Goal: Task Accomplishment & Management: Use online tool/utility

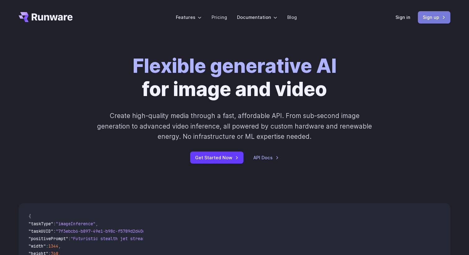
click at [442, 21] on link "Sign up" at bounding box center [434, 17] width 33 height 12
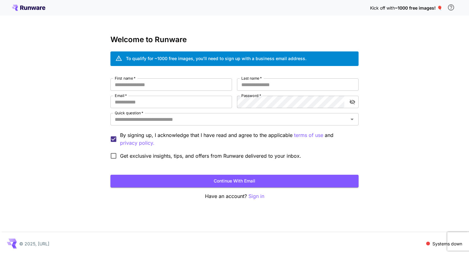
click at [199, 42] on h3 "Welcome to Runware" at bounding box center [234, 39] width 248 height 9
click at [253, 194] on p "Sign in" at bounding box center [256, 197] width 16 height 8
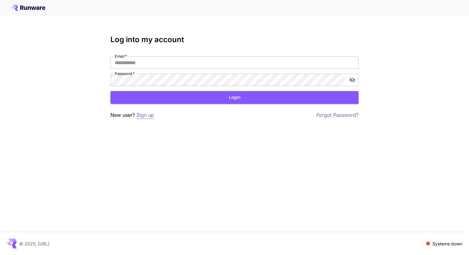
click at [143, 118] on p "Sign up" at bounding box center [145, 115] width 18 height 8
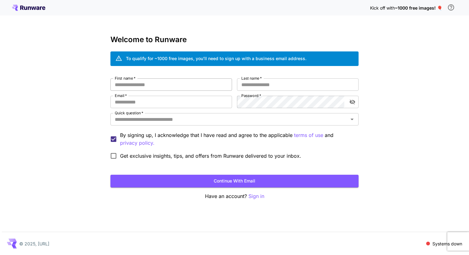
click at [153, 84] on input "First name   *" at bounding box center [171, 84] width 122 height 12
click at [177, 106] on input "Email   *" at bounding box center [171, 102] width 122 height 12
paste input "**********"
type input "**********"
click at [176, 81] on input "First name   *" at bounding box center [171, 84] width 122 height 12
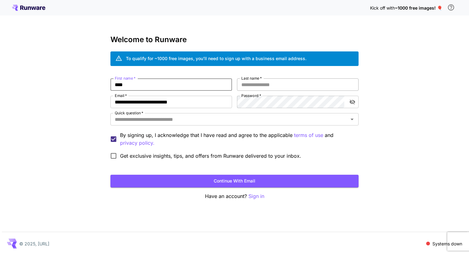
type input "****"
click at [294, 80] on input "Last name   *" at bounding box center [298, 84] width 122 height 12
type input "***"
click at [421, 78] on div "**********" at bounding box center [234, 127] width 469 height 255
click at [393, 71] on div "**********" at bounding box center [234, 127] width 469 height 255
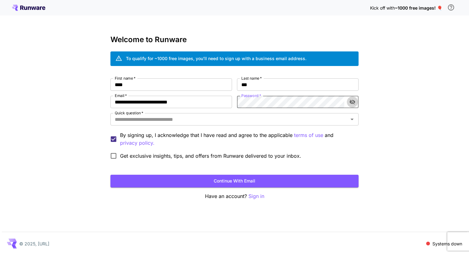
click at [352, 101] on icon "toggle password visibility" at bounding box center [352, 102] width 6 height 6
click at [381, 104] on div "**********" at bounding box center [234, 127] width 469 height 255
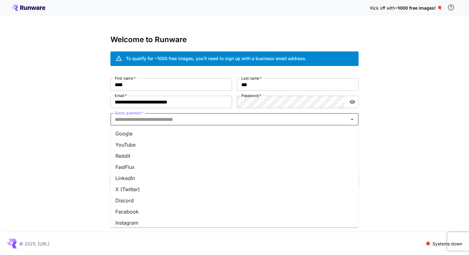
click at [173, 116] on input "Quick question   *" at bounding box center [229, 119] width 234 height 9
click at [168, 131] on li "Google" at bounding box center [234, 133] width 248 height 11
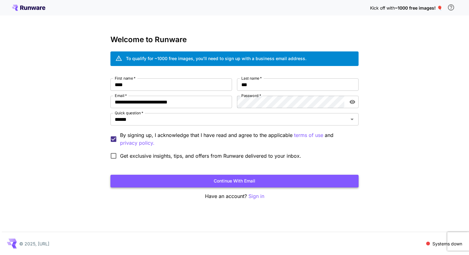
click at [168, 180] on button "Continue with email" at bounding box center [234, 181] width 248 height 13
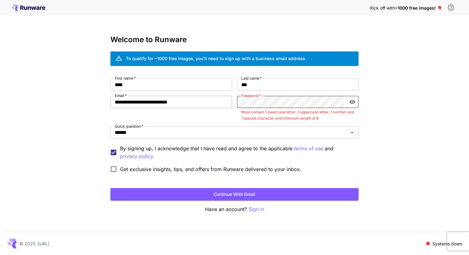
click at [230, 102] on div "**********" at bounding box center [234, 126] width 248 height 97
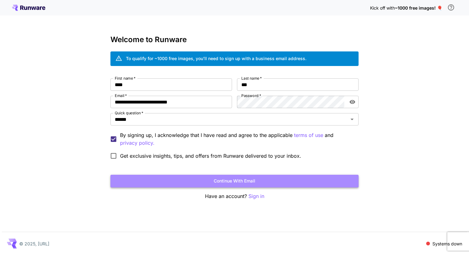
click at [215, 181] on button "Continue with email" at bounding box center [234, 181] width 248 height 13
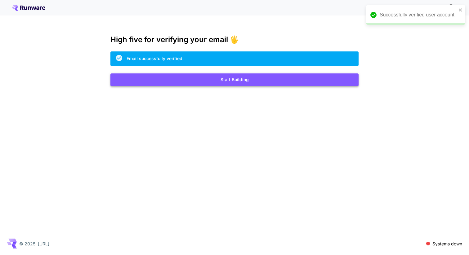
click at [242, 80] on button "Start Building" at bounding box center [234, 79] width 248 height 13
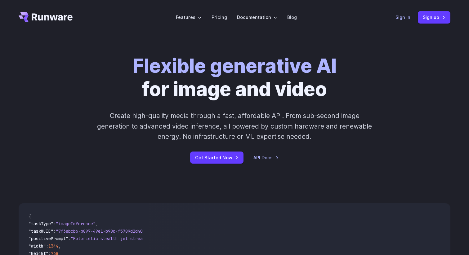
click at [405, 18] on link "Sign in" at bounding box center [402, 17] width 15 height 7
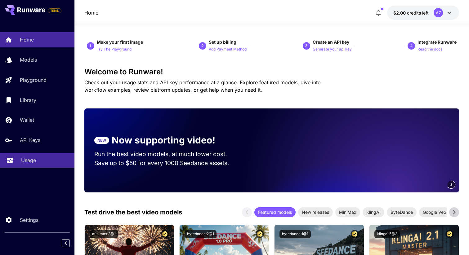
click at [37, 160] on div "Usage" at bounding box center [45, 160] width 48 height 7
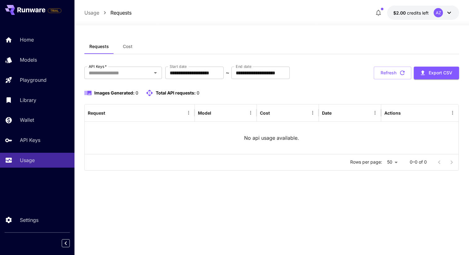
click at [133, 46] on button "Cost" at bounding box center [128, 46] width 28 height 15
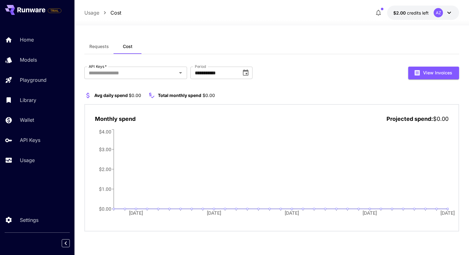
click at [103, 48] on span "Requests" at bounding box center [99, 47] width 20 height 6
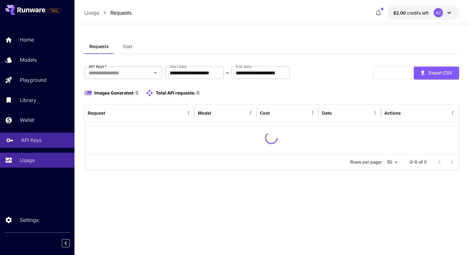
click at [44, 143] on div "API Keys" at bounding box center [45, 139] width 48 height 7
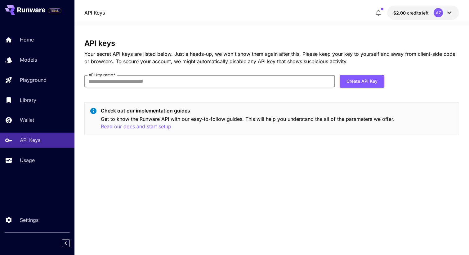
click at [248, 78] on input "API key name   *" at bounding box center [209, 81] width 250 height 12
type input "*****"
click at [366, 79] on button "Create API Key" at bounding box center [361, 81] width 45 height 13
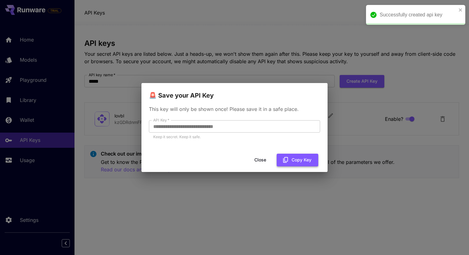
click at [288, 162] on icon "button" at bounding box center [285, 160] width 7 height 7
click at [299, 157] on button "Copy Key" at bounding box center [298, 160] width 42 height 13
click at [262, 160] on button "Close" at bounding box center [260, 160] width 28 height 13
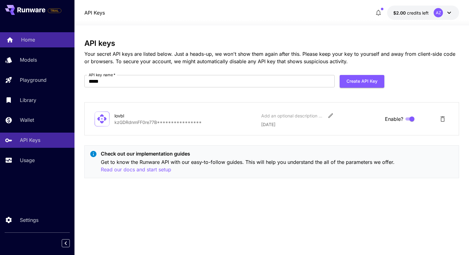
click at [55, 39] on div "Home" at bounding box center [45, 39] width 48 height 7
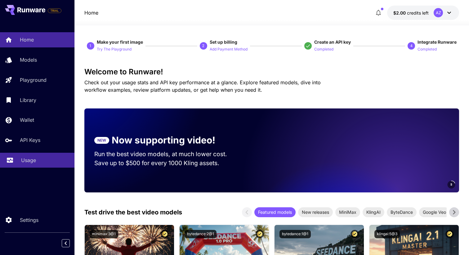
click at [47, 160] on div "Usage" at bounding box center [45, 160] width 48 height 7
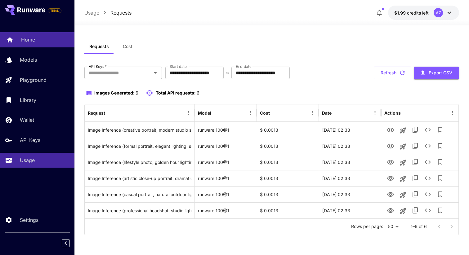
click at [42, 33] on link "Home" at bounding box center [37, 39] width 74 height 15
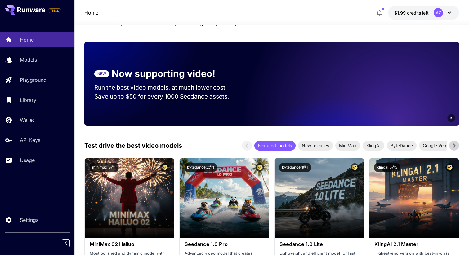
scroll to position [124, 0]
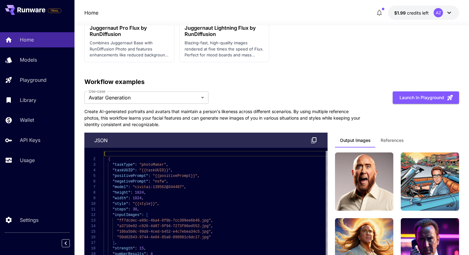
scroll to position [1685, 0]
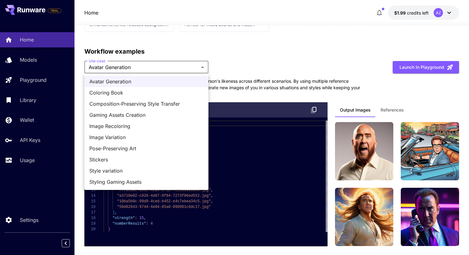
click at [186, 95] on span "Coloring Book" at bounding box center [146, 92] width 114 height 7
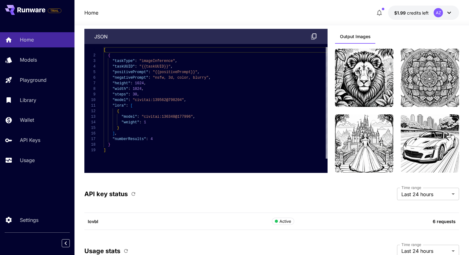
scroll to position [1688, 0]
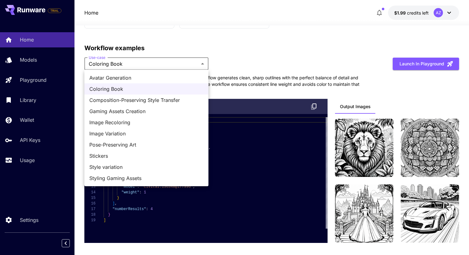
click at [174, 97] on span "Composition-Preserving Style Transfer" at bounding box center [146, 99] width 114 height 7
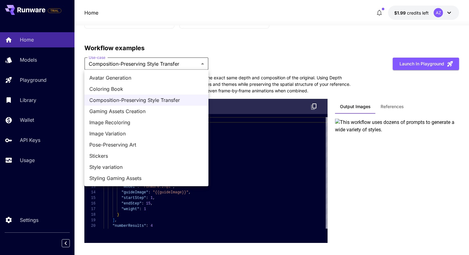
click at [161, 107] on li "Gaming Assets Creation" at bounding box center [146, 111] width 124 height 11
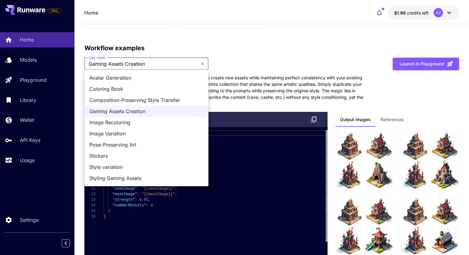
click at [167, 120] on span "Image Recoloring" at bounding box center [146, 122] width 114 height 7
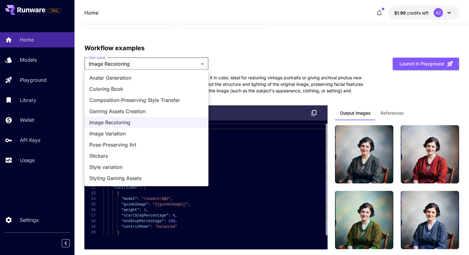
click at [165, 135] on span "Image Variation" at bounding box center [146, 133] width 114 height 7
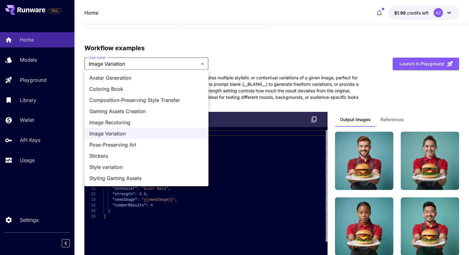
click at [175, 143] on span "Pose-Preserving Art" at bounding box center [146, 144] width 114 height 7
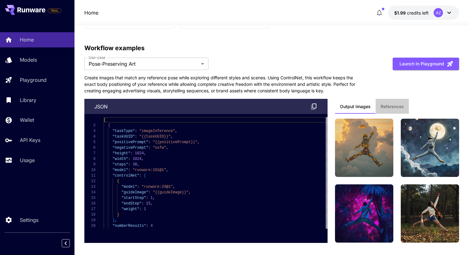
click at [387, 104] on span "References" at bounding box center [391, 107] width 23 height 6
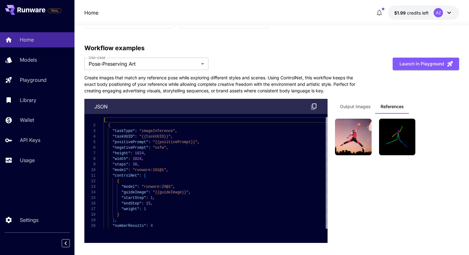
click at [366, 108] on span "Output Images" at bounding box center [355, 107] width 31 height 6
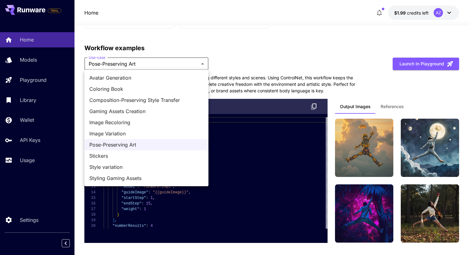
click at [144, 79] on span "Avatar Generation" at bounding box center [146, 77] width 114 height 7
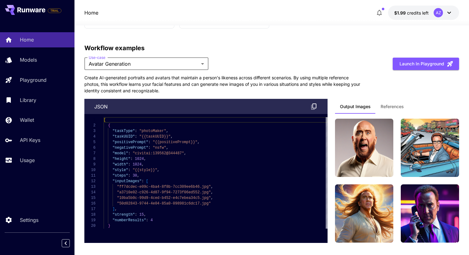
click at [396, 107] on span "References" at bounding box center [391, 107] width 23 height 6
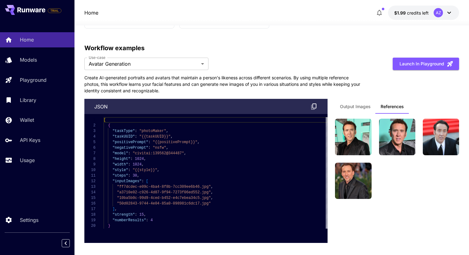
click at [356, 111] on button "Output Images" at bounding box center [355, 106] width 41 height 15
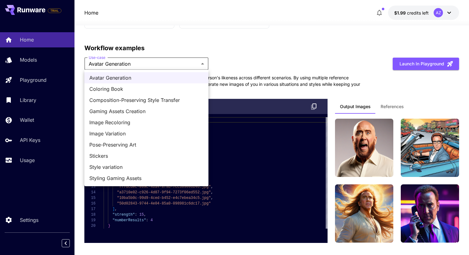
click at [171, 90] on span "Coloring Book" at bounding box center [146, 88] width 114 height 7
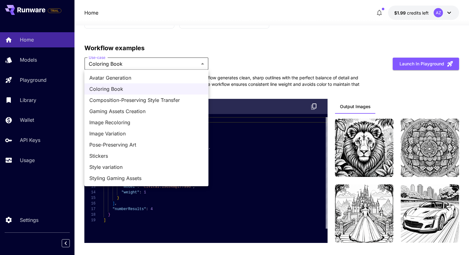
click at [153, 95] on li "Composition-Preserving Style Transfer" at bounding box center [146, 100] width 124 height 11
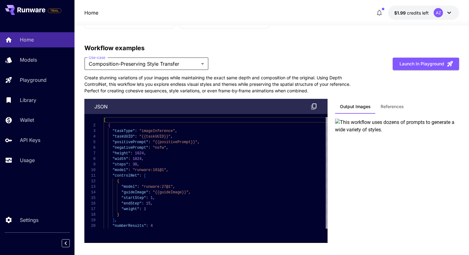
click at [398, 110] on button "References" at bounding box center [391, 106] width 33 height 15
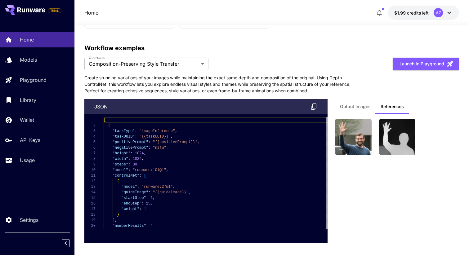
click at [362, 110] on button "Output Images" at bounding box center [355, 106] width 41 height 15
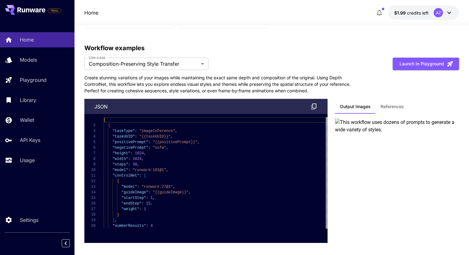
click at [387, 109] on span "References" at bounding box center [391, 107] width 23 height 6
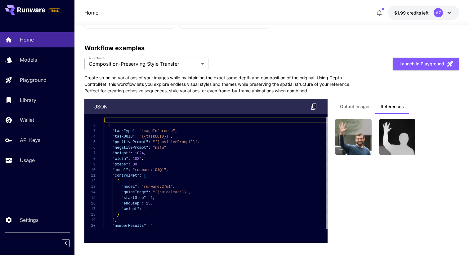
click at [361, 110] on button "Output Images" at bounding box center [355, 106] width 41 height 15
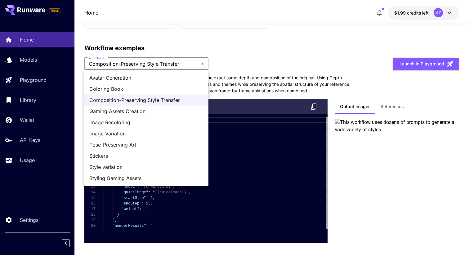
click at [156, 111] on span "Gaming Assets Creation" at bounding box center [146, 111] width 114 height 7
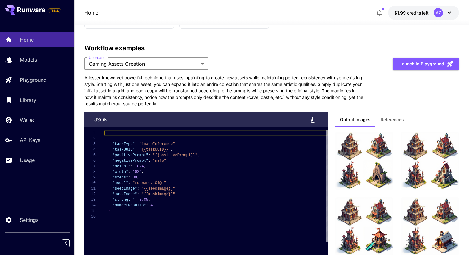
click at [402, 127] on div "Output Images References" at bounding box center [397, 122] width 124 height 20
click at [396, 122] on button "References" at bounding box center [391, 119] width 33 height 15
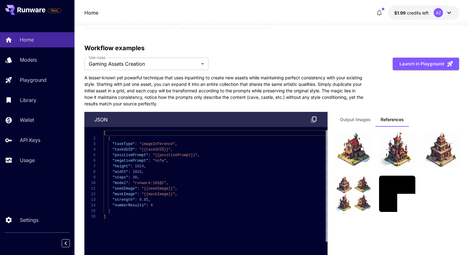
click at [360, 122] on button "Output Images" at bounding box center [355, 119] width 41 height 15
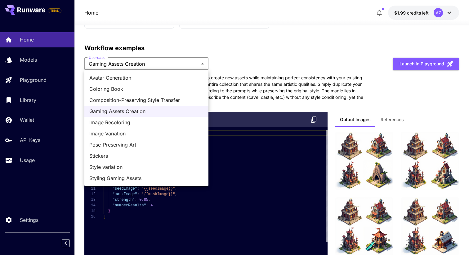
click at [156, 123] on span "Image Recoloring" at bounding box center [146, 122] width 114 height 7
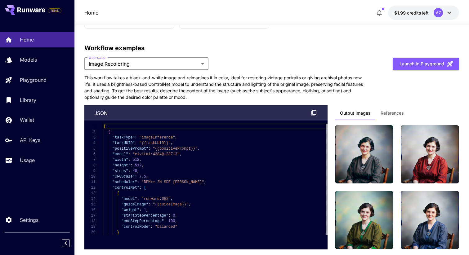
click at [389, 115] on button "References" at bounding box center [391, 112] width 33 height 15
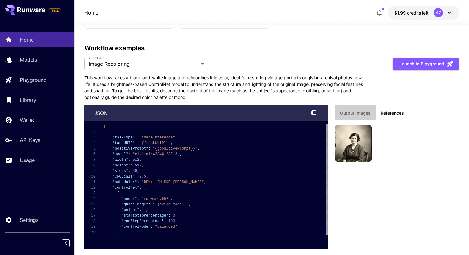
click at [356, 114] on span "Output Images" at bounding box center [355, 113] width 31 height 6
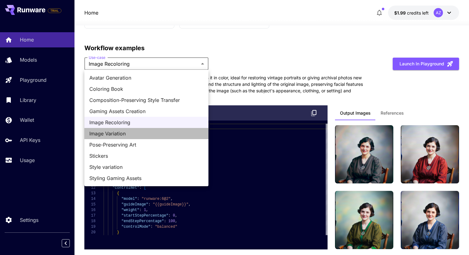
click at [159, 129] on li "Image Variation" at bounding box center [146, 133] width 124 height 11
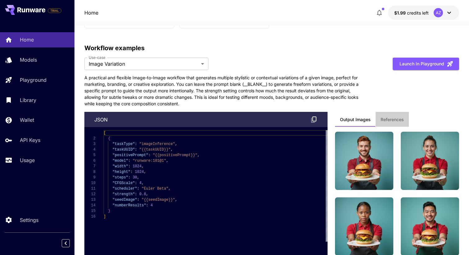
click at [380, 118] on span "References" at bounding box center [391, 120] width 23 height 6
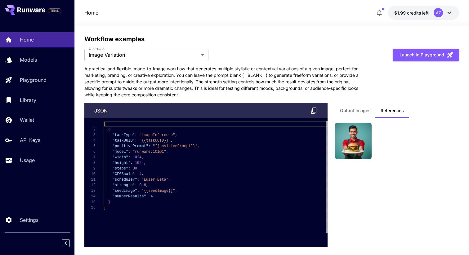
scroll to position [1700, 0]
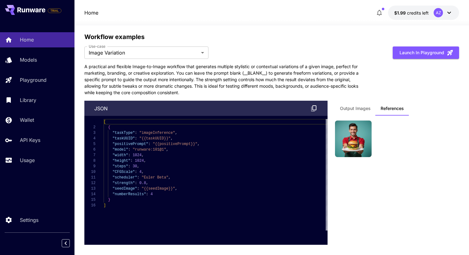
click at [363, 107] on span "Output Images" at bounding box center [355, 109] width 31 height 6
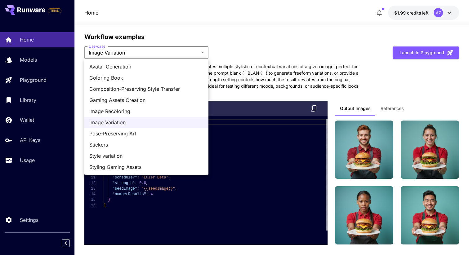
click at [136, 135] on span "Pose-Preserving Art" at bounding box center [146, 133] width 114 height 7
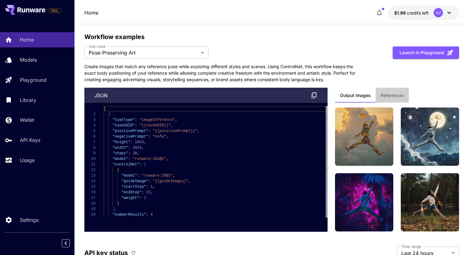
click at [397, 101] on button "References" at bounding box center [391, 95] width 33 height 15
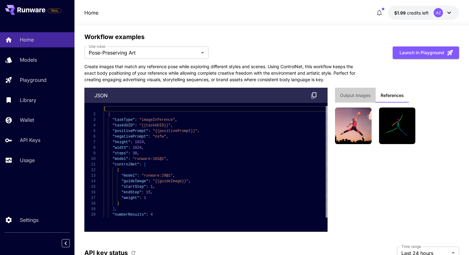
click at [359, 97] on span "Output Images" at bounding box center [355, 96] width 31 height 6
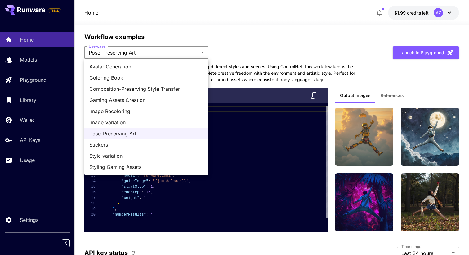
click at [145, 142] on span "Stickers" at bounding box center [146, 144] width 114 height 7
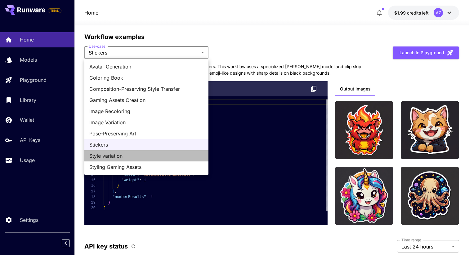
click at [163, 153] on span "Style variation" at bounding box center [146, 155] width 114 height 7
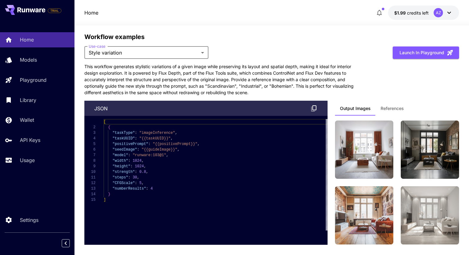
click at [380, 109] on span "References" at bounding box center [391, 109] width 23 height 6
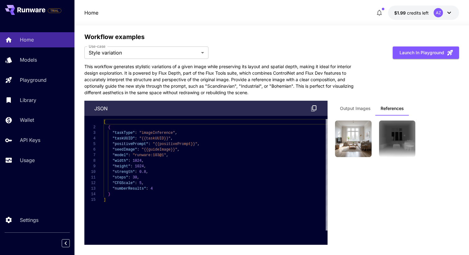
click at [360, 109] on span "Output Images" at bounding box center [355, 109] width 31 height 6
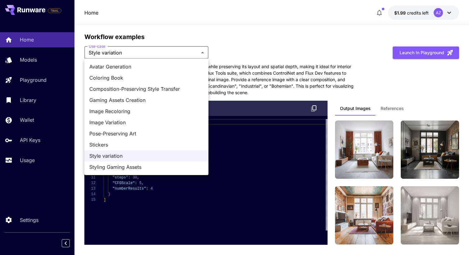
click at [158, 164] on span "Styling Gaming Assets" at bounding box center [146, 166] width 114 height 7
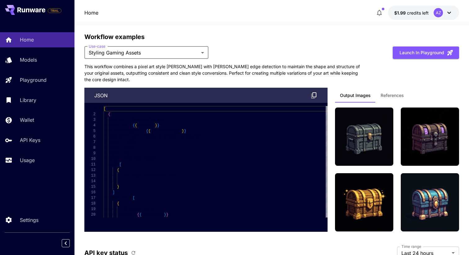
click at [395, 100] on button "References" at bounding box center [391, 95] width 33 height 15
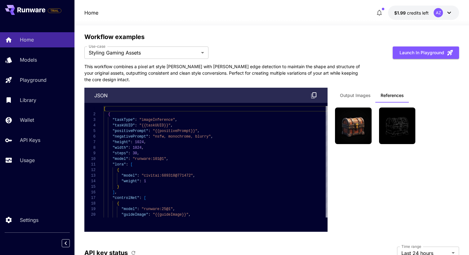
click at [359, 98] on button "Output Images" at bounding box center [355, 95] width 41 height 15
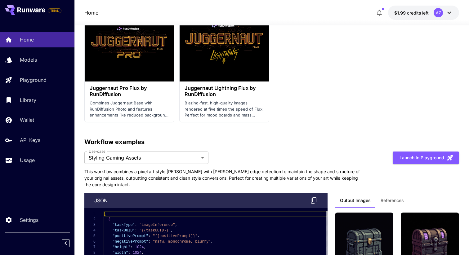
scroll to position [1576, 0]
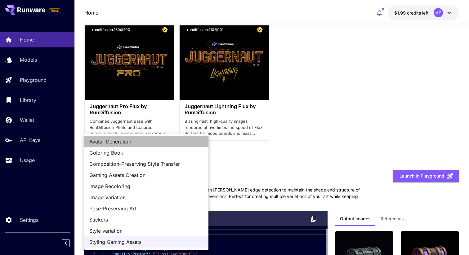
click at [159, 140] on span "Avatar Generation" at bounding box center [146, 141] width 114 height 7
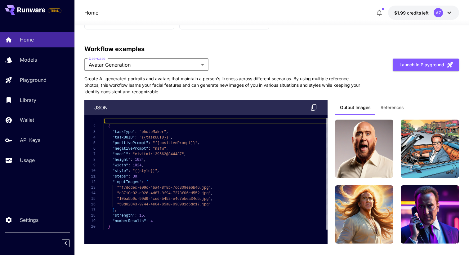
scroll to position [1703, 0]
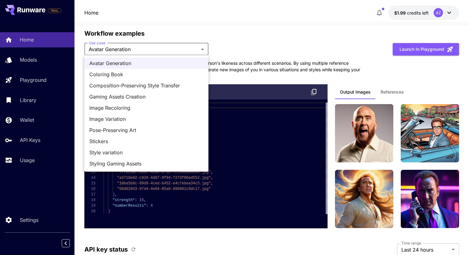
click at [147, 73] on span "Coloring Book" at bounding box center [146, 74] width 114 height 7
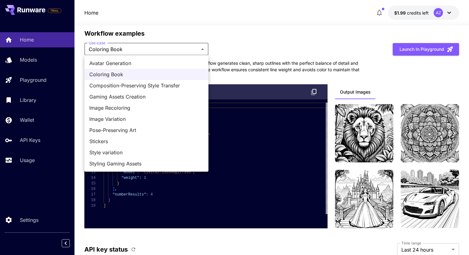
click at [158, 60] on span "Avatar Generation" at bounding box center [146, 63] width 114 height 7
type input "**********"
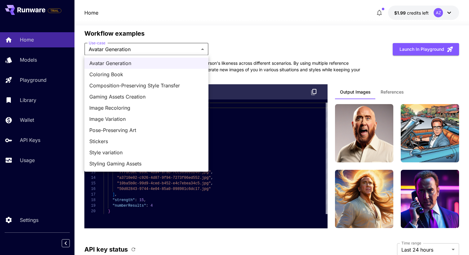
click at [266, 46] on div at bounding box center [234, 127] width 469 height 255
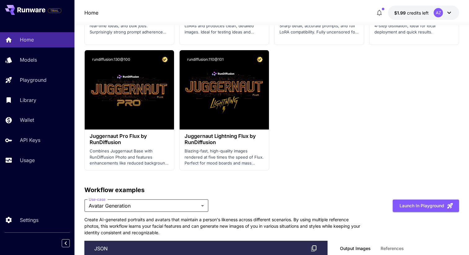
scroll to position [1570, 0]
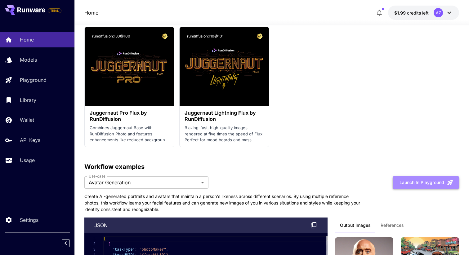
click at [410, 177] on button "Launch in Playground" at bounding box center [425, 182] width 66 height 13
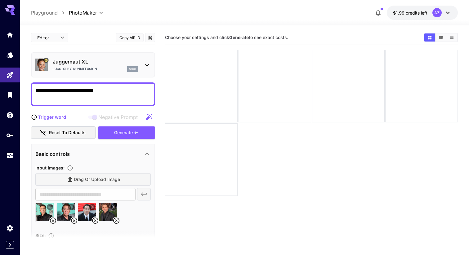
click at [146, 66] on icon at bounding box center [146, 64] width 7 height 7
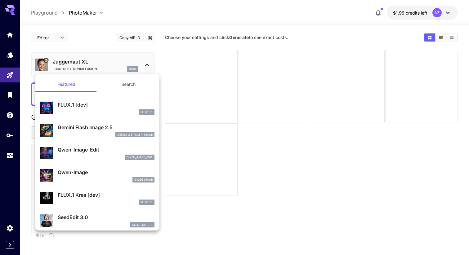
click at [162, 58] on div at bounding box center [234, 127] width 469 height 255
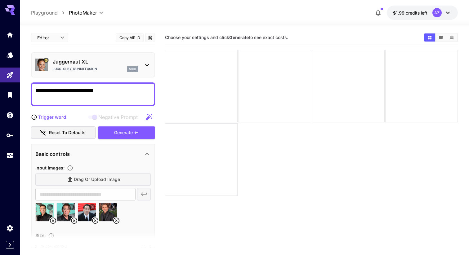
drag, startPoint x: 119, startPoint y: 93, endPoint x: 19, endPoint y: 87, distance: 100.6
click at [19, 87] on div "**********" at bounding box center [234, 152] width 469 height 304
click at [26, 92] on section "**********" at bounding box center [244, 164] width 449 height 279
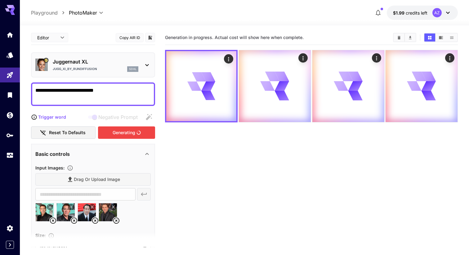
click at [64, 36] on body "**********" at bounding box center [234, 152] width 469 height 304
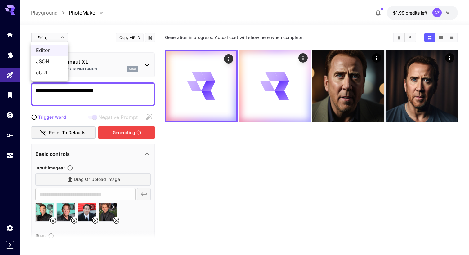
click at [64, 36] on div at bounding box center [234, 127] width 469 height 255
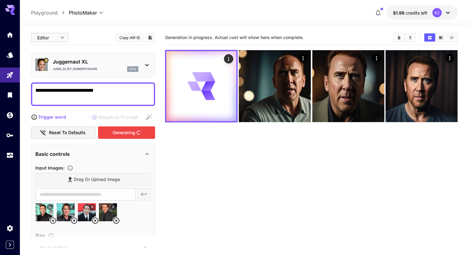
click at [86, 34] on div "Editor **** ​ Copy AIR ID" at bounding box center [93, 37] width 124 height 15
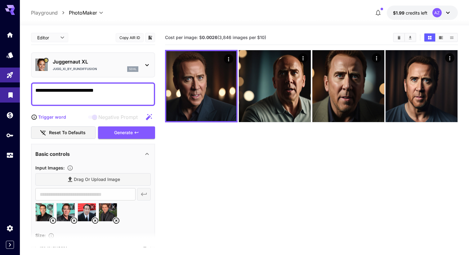
drag, startPoint x: 121, startPoint y: 88, endPoint x: 16, endPoint y: 92, distance: 105.2
click at [19, 92] on div "**********" at bounding box center [234, 152] width 469 height 304
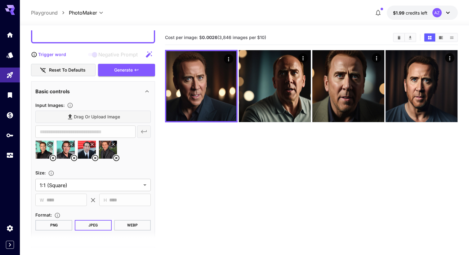
scroll to position [65, 0]
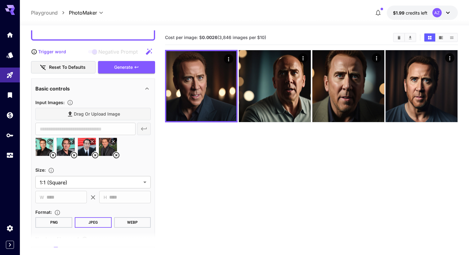
click at [51, 155] on icon at bounding box center [52, 155] width 7 height 7
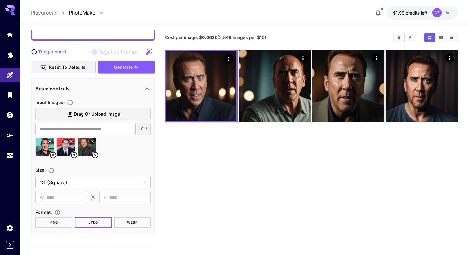
click at [51, 155] on icon at bounding box center [52, 155] width 7 height 7
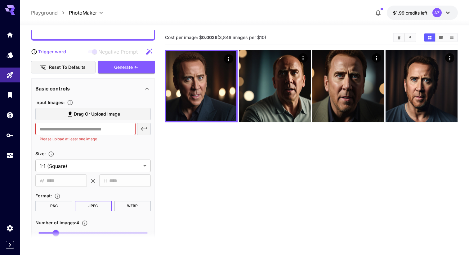
click at [103, 109] on label "Drag or upload image" at bounding box center [92, 114] width 115 height 13
click at [0, 0] on input "Drag or upload image" at bounding box center [0, 0] width 0 height 0
click at [199, 167] on section "Cost per image: $ 0.0026 (3,846 images per $10)" at bounding box center [311, 157] width 293 height 255
click at [116, 114] on span "Drag or upload image" at bounding box center [97, 114] width 46 height 8
click at [0, 0] on input "Drag or upload image" at bounding box center [0, 0] width 0 height 0
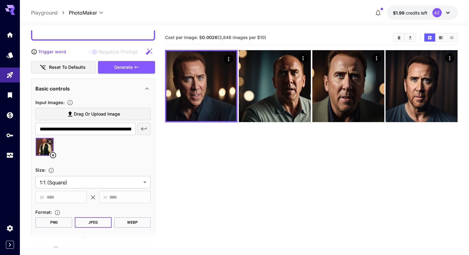
click at [121, 116] on label "Drag or upload image" at bounding box center [92, 114] width 115 height 13
click at [0, 0] on input "Drag or upload image" at bounding box center [0, 0] width 0 height 0
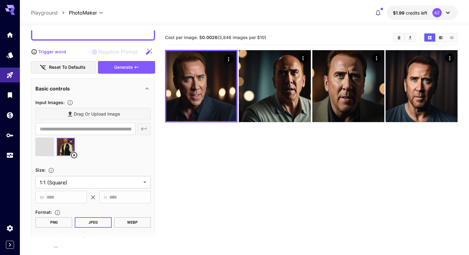
type input "**********"
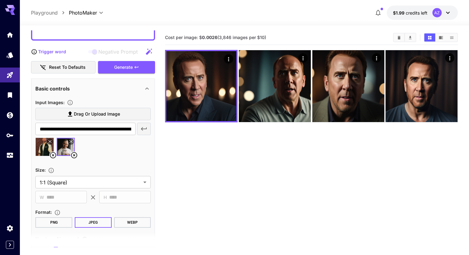
click at [76, 155] on icon at bounding box center [73, 155] width 7 height 7
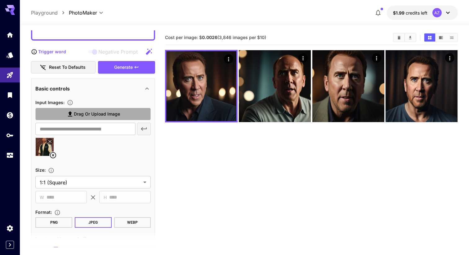
click at [111, 115] on span "Drag or upload image" at bounding box center [97, 114] width 46 height 8
click at [0, 0] on input "Drag or upload image" at bounding box center [0, 0] width 0 height 0
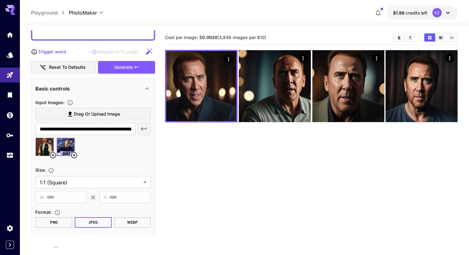
click at [101, 115] on span "Drag or upload image" at bounding box center [97, 114] width 46 height 8
click at [0, 0] on input "Drag or upload image" at bounding box center [0, 0] width 0 height 0
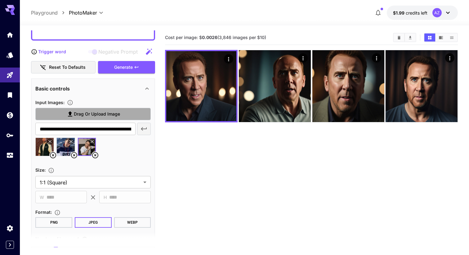
click at [105, 113] on span "Drag or upload image" at bounding box center [97, 114] width 46 height 8
click at [0, 0] on input "Drag or upload image" at bounding box center [0, 0] width 0 height 0
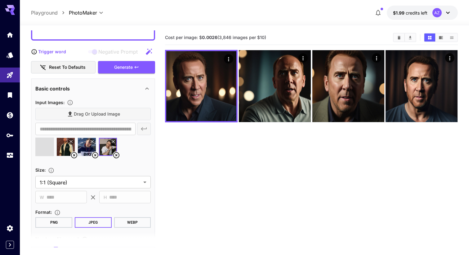
type input "**********"
click at [104, 116] on div "Drag or upload image" at bounding box center [92, 114] width 115 height 13
click at [105, 112] on div "Drag or upload image" at bounding box center [92, 114] width 115 height 13
click at [170, 144] on section "Cost per image: $ 0.0026 (3,846 images per $10)" at bounding box center [311, 157] width 293 height 255
click at [113, 113] on div "Drag or upload image" at bounding box center [92, 114] width 115 height 13
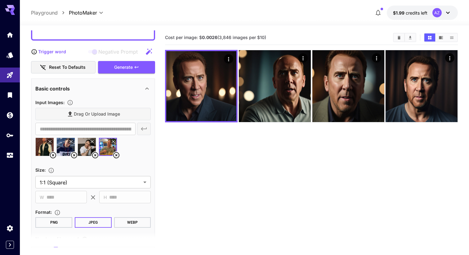
click at [115, 156] on icon at bounding box center [116, 155] width 7 height 7
click at [109, 111] on span "Drag or upload image" at bounding box center [97, 114] width 46 height 8
click at [0, 0] on input "Drag or upload image" at bounding box center [0, 0] width 0 height 0
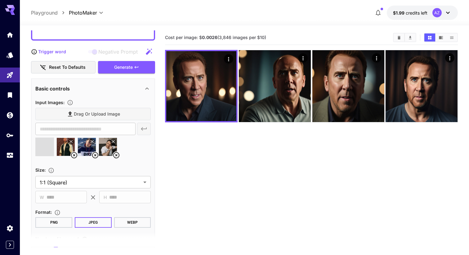
type input "**********"
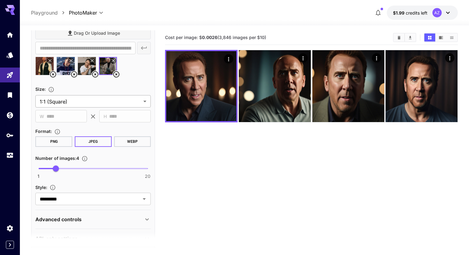
scroll to position [163, 0]
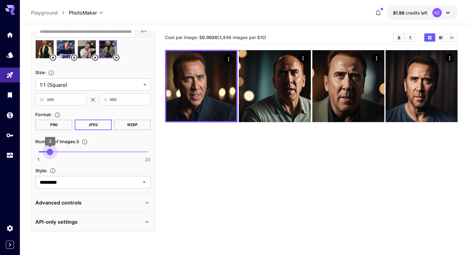
type input "*"
click at [56, 152] on span "4" at bounding box center [56, 152] width 6 height 6
click at [132, 188] on div "********* ​" at bounding box center [92, 182] width 115 height 12
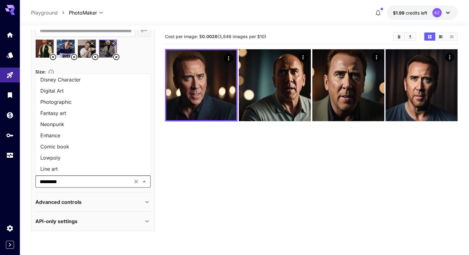
scroll to position [26, 0]
click at [76, 100] on li "Photographic" at bounding box center [92, 100] width 115 height 11
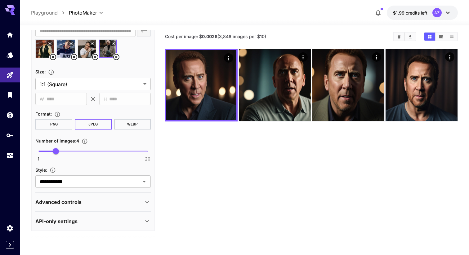
click at [127, 201] on div "Advanced controls" at bounding box center [89, 201] width 108 height 7
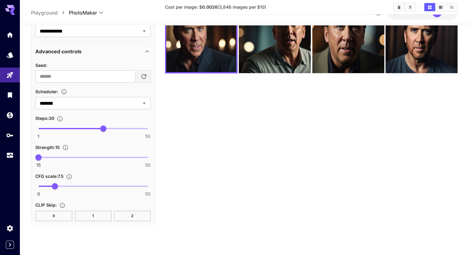
scroll to position [330, 0]
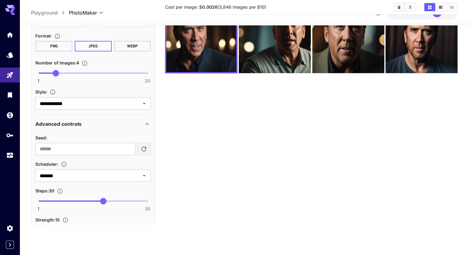
click at [141, 126] on div "Advanced controls" at bounding box center [89, 123] width 108 height 7
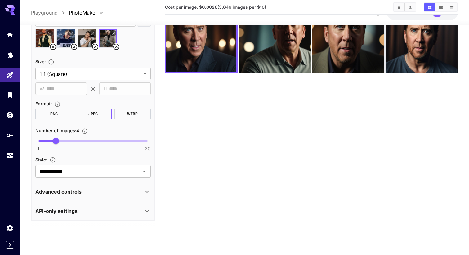
scroll to position [163, 0]
click at [139, 206] on div "API-only settings" at bounding box center [92, 211] width 115 height 15
click at [142, 209] on div "API-only settings" at bounding box center [89, 210] width 108 height 7
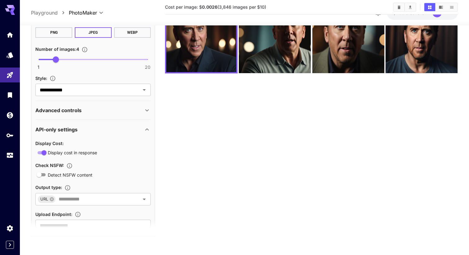
scroll to position [268, 0]
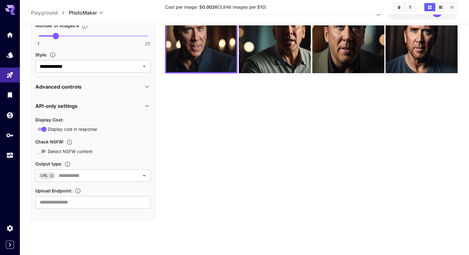
click at [142, 101] on div "API-only settings" at bounding box center [92, 106] width 115 height 15
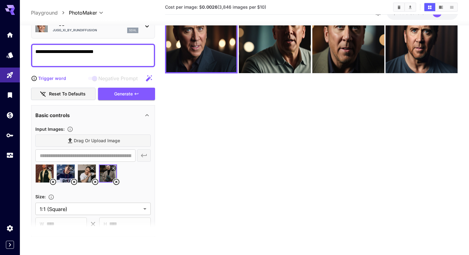
scroll to position [0, 0]
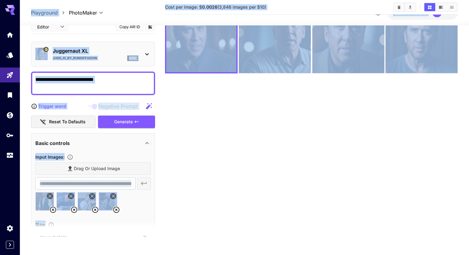
click at [134, 86] on textarea "**********" at bounding box center [92, 83] width 115 height 15
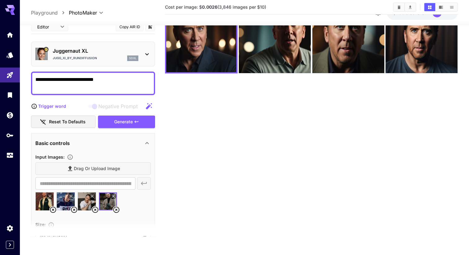
paste textarea "**********"
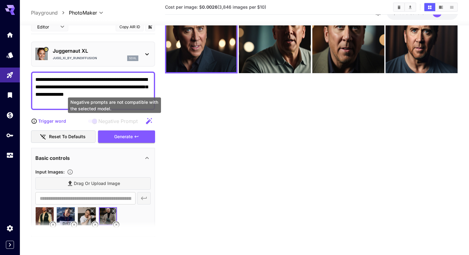
click at [95, 122] on span "Negative prompts are not compatible with the selected model." at bounding box center [92, 121] width 8 height 3
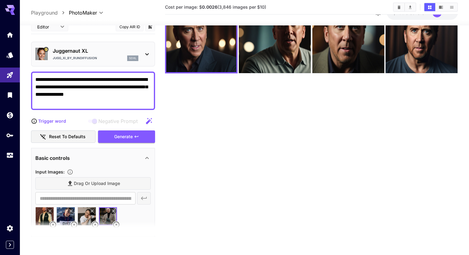
click at [205, 110] on section "Cost per image: $ 0.0026 (3,846 images per $10)" at bounding box center [311, 108] width 293 height 255
click at [141, 134] on div "Generate" at bounding box center [126, 137] width 57 height 13
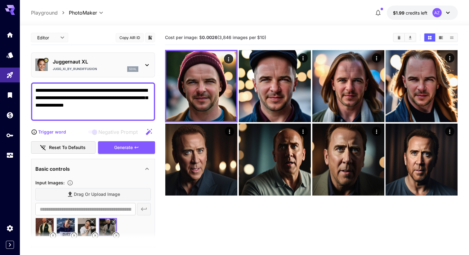
click at [118, 97] on textarea "**********" at bounding box center [92, 102] width 115 height 30
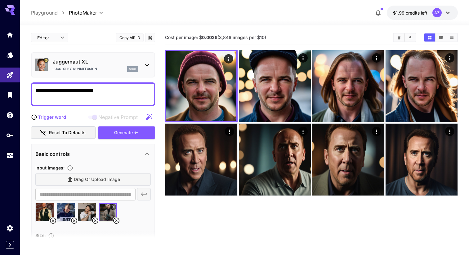
click at [108, 91] on textarea "**********" at bounding box center [92, 94] width 115 height 15
click at [128, 95] on textarea "**********" at bounding box center [92, 94] width 115 height 15
paste textarea "**********"
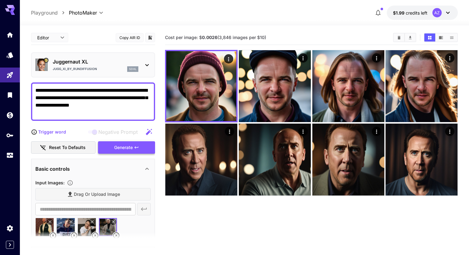
type textarea "**********"
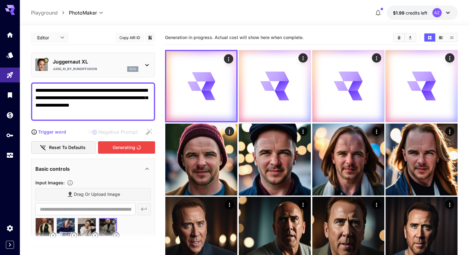
click at [123, 148] on div "Generating" at bounding box center [126, 147] width 57 height 13
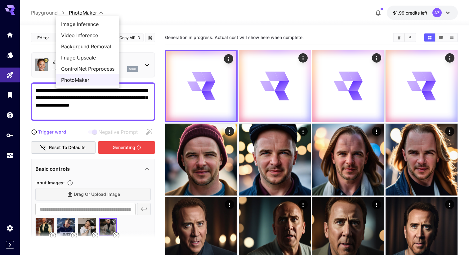
click at [104, 12] on body "**********" at bounding box center [234, 152] width 469 height 304
click at [104, 12] on div at bounding box center [234, 127] width 469 height 255
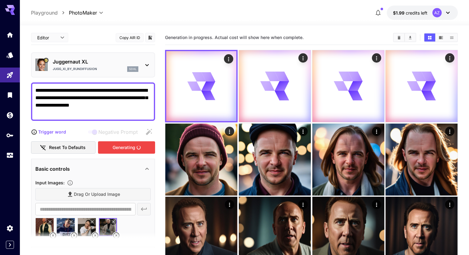
click at [104, 12] on body "**********" at bounding box center [234, 152] width 469 height 304
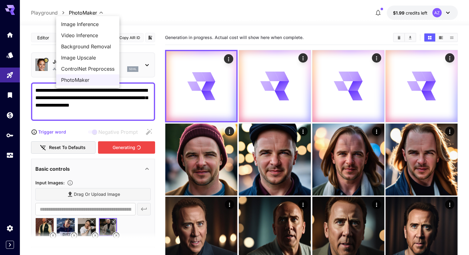
click at [104, 12] on div at bounding box center [234, 127] width 469 height 255
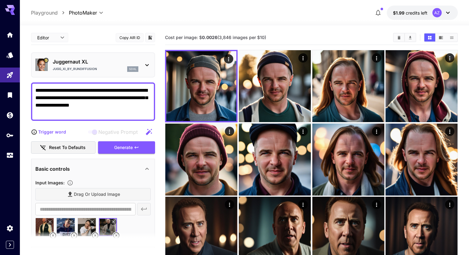
click at [98, 11] on body "**********" at bounding box center [234, 152] width 469 height 304
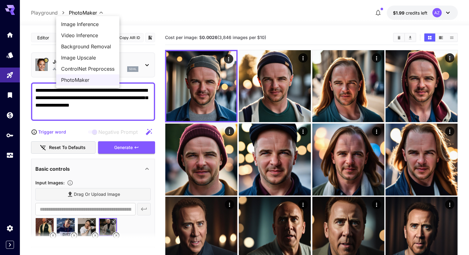
click at [91, 68] on span "ControlNet Preprocess" at bounding box center [87, 68] width 53 height 7
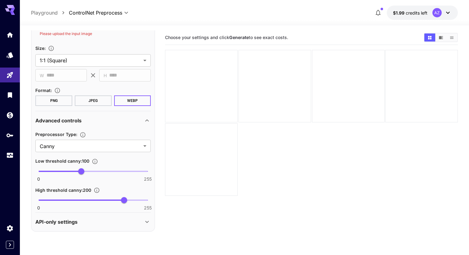
scroll to position [12, 0]
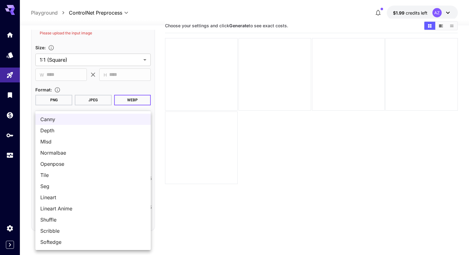
click at [135, 143] on body "**********" at bounding box center [234, 140] width 469 height 304
click at [199, 214] on div at bounding box center [234, 127] width 469 height 255
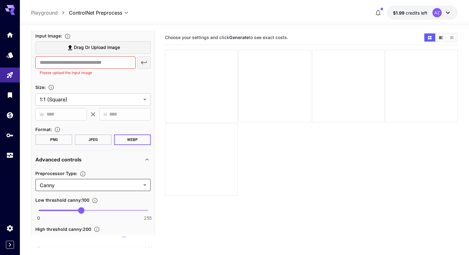
scroll to position [0, 0]
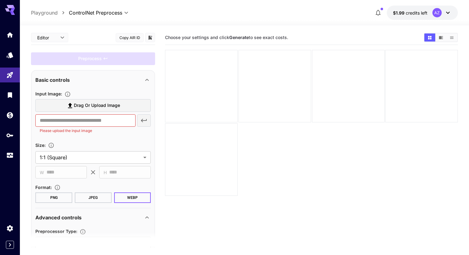
click at [114, 16] on div "**********" at bounding box center [244, 13] width 427 height 14
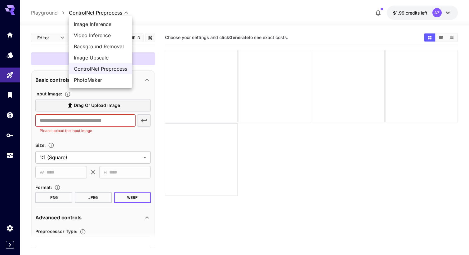
click at [112, 13] on body "**********" at bounding box center [234, 152] width 469 height 304
click at [112, 28] on span "Image Inference" at bounding box center [100, 23] width 53 height 7
type input "**********"
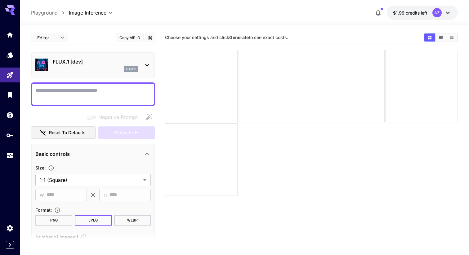
click at [149, 64] on icon at bounding box center [146, 64] width 7 height 7
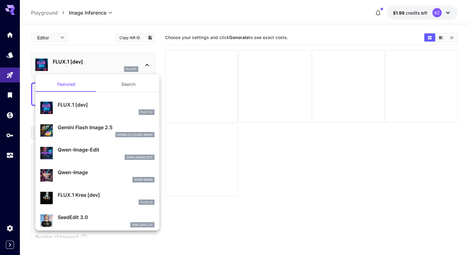
click at [146, 64] on div at bounding box center [234, 127] width 469 height 255
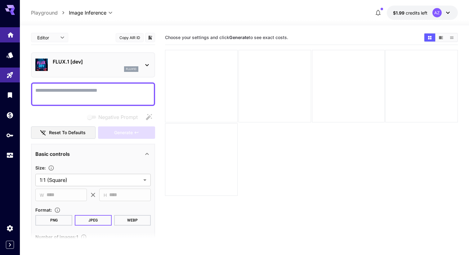
click at [4, 32] on link at bounding box center [10, 34] width 20 height 15
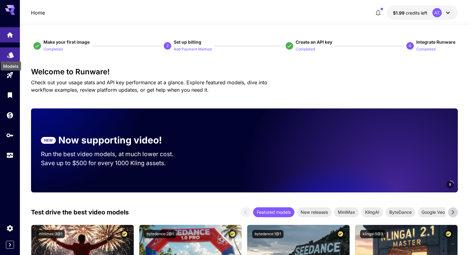
click at [13, 56] on icon "Models" at bounding box center [10, 53] width 7 height 7
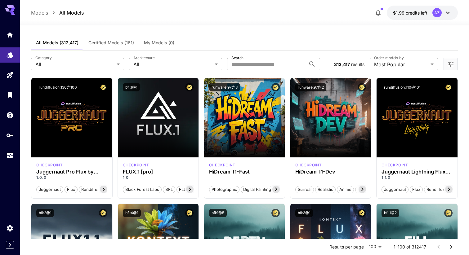
click at [97, 37] on button "Certified Models (161)" at bounding box center [110, 42] width 55 height 15
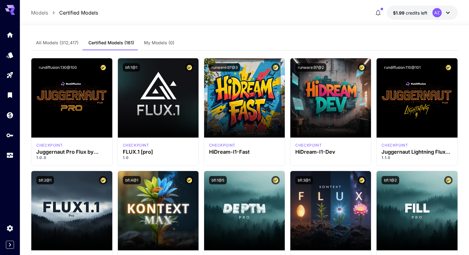
click at [62, 40] on span "All Models (312,417)" at bounding box center [57, 43] width 42 height 6
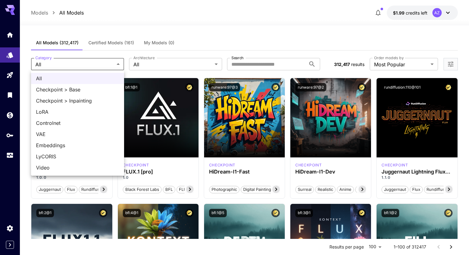
click at [96, 109] on span "LoRA" at bounding box center [77, 111] width 83 height 7
type input "****"
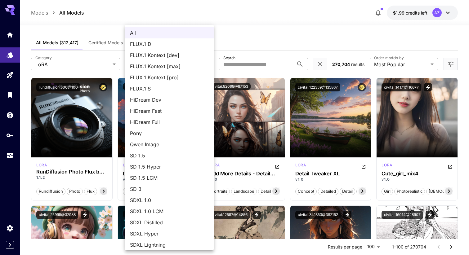
click at [109, 45] on div at bounding box center [234, 127] width 469 height 255
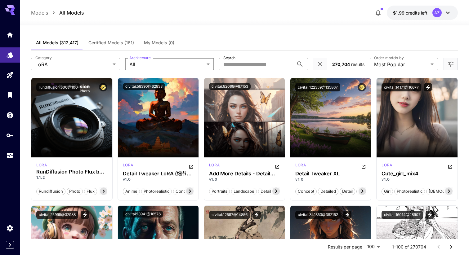
click at [112, 42] on span "Certified Models (161)" at bounding box center [111, 43] width 46 height 6
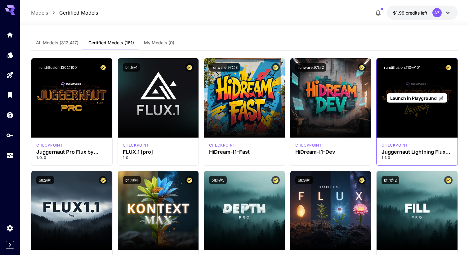
click at [399, 84] on div "Launch in Playground" at bounding box center [416, 97] width 81 height 79
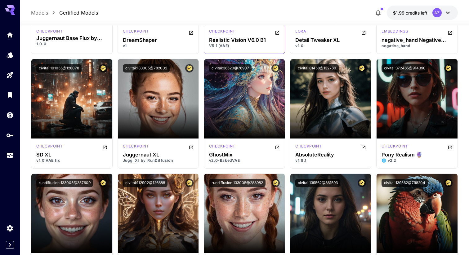
scroll to position [622, 0]
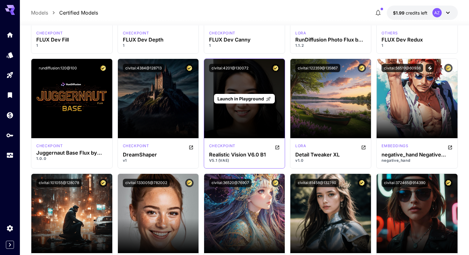
click at [247, 101] on span "Launch in Playground" at bounding box center [240, 98] width 47 height 5
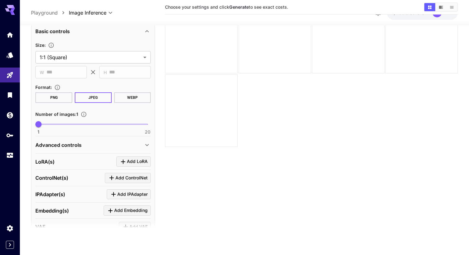
scroll to position [161, 0]
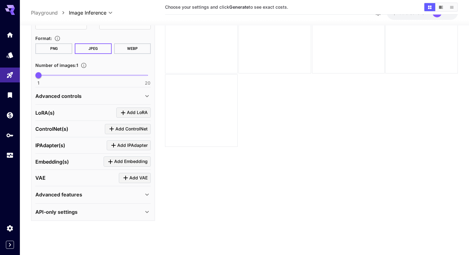
click at [143, 209] on icon at bounding box center [146, 211] width 7 height 7
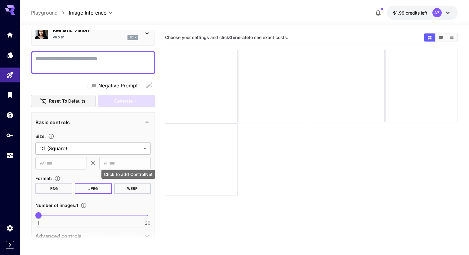
scroll to position [0, 0]
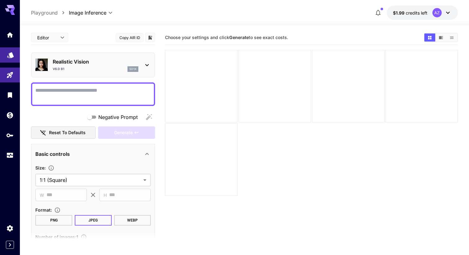
click at [14, 53] on link at bounding box center [10, 54] width 20 height 15
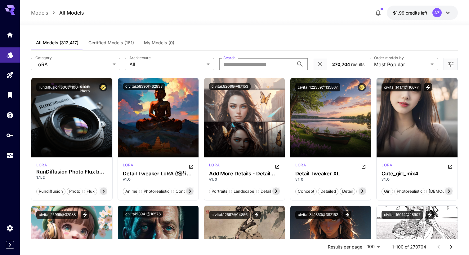
click at [259, 64] on input "Search" at bounding box center [256, 64] width 75 height 12
type input "****"
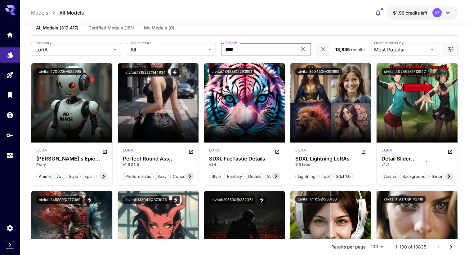
scroll to position [16, 0]
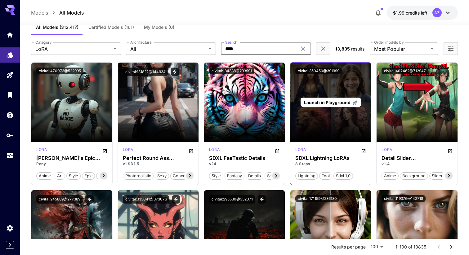
click at [327, 102] on span "Launch in Playground" at bounding box center [327, 102] width 47 height 5
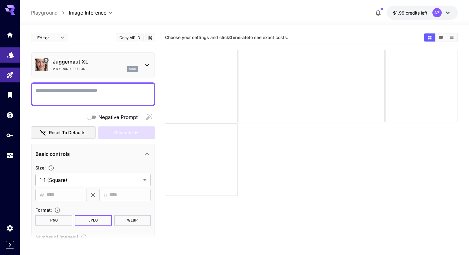
click at [12, 55] on icon "Models" at bounding box center [10, 53] width 7 height 6
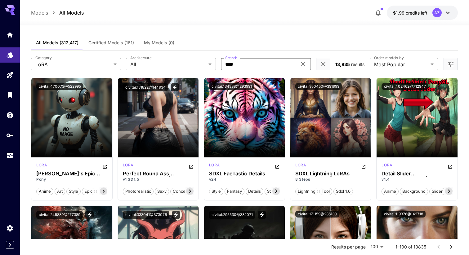
click at [257, 61] on input "****" at bounding box center [259, 64] width 76 height 12
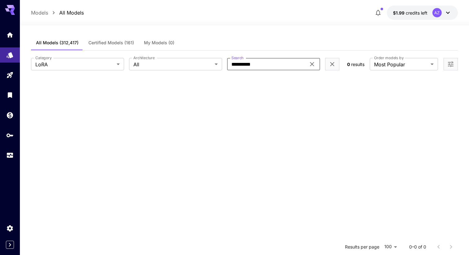
type input "**********"
click at [267, 41] on div "All Models (312,417) Certified Models (161) My Models (0)" at bounding box center [244, 42] width 427 height 15
drag, startPoint x: 263, startPoint y: 63, endPoint x: 197, endPoint y: 63, distance: 65.7
click at [205, 63] on div "**********" at bounding box center [186, 64] width 311 height 12
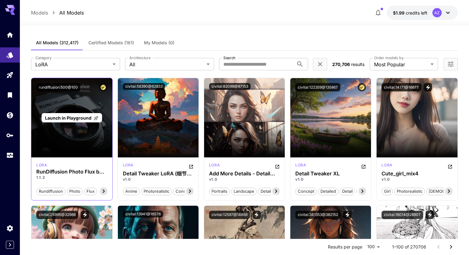
click at [75, 121] on p "Launch in Playground" at bounding box center [72, 118] width 54 height 7
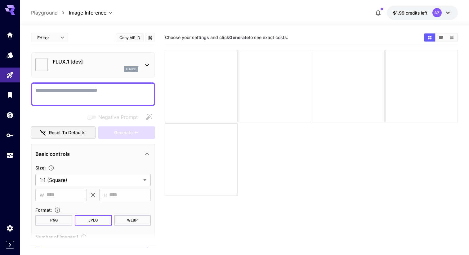
type input "**********"
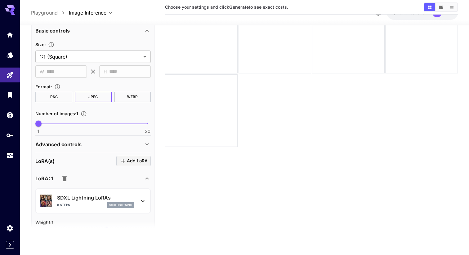
scroll to position [155, 0]
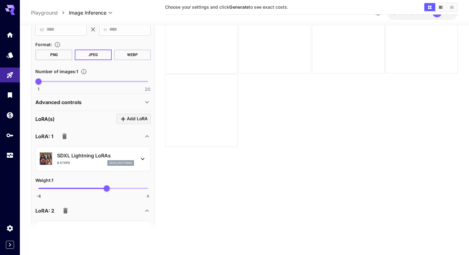
click at [148, 101] on icon at bounding box center [146, 102] width 7 height 7
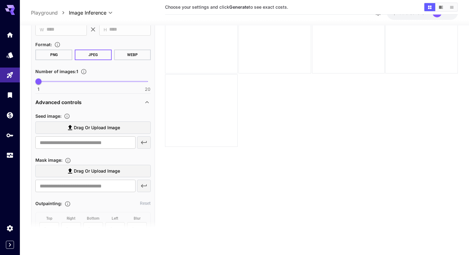
click at [148, 101] on icon at bounding box center [146, 102] width 7 height 7
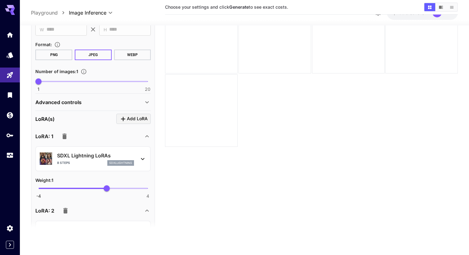
click at [148, 101] on icon at bounding box center [146, 102] width 7 height 7
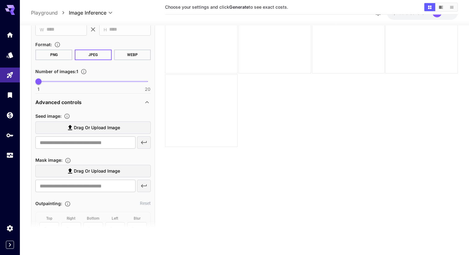
click at [148, 101] on icon at bounding box center [146, 102] width 7 height 7
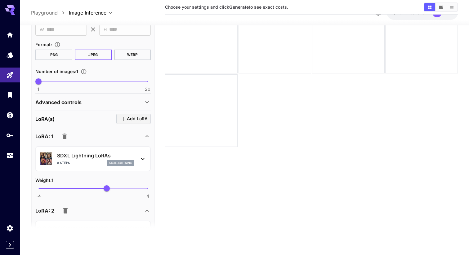
click at [148, 101] on icon at bounding box center [146, 102] width 7 height 7
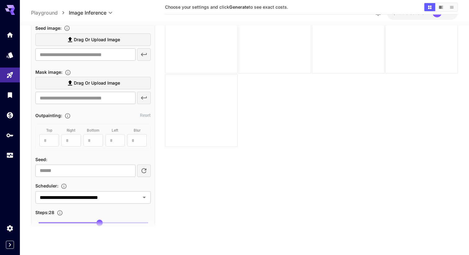
scroll to position [0, 0]
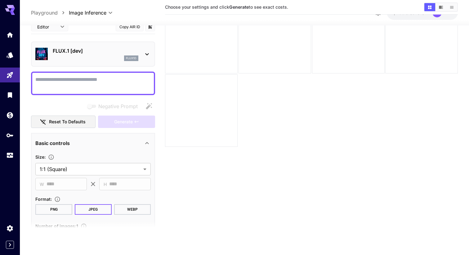
click at [147, 52] on icon at bounding box center [146, 54] width 7 height 7
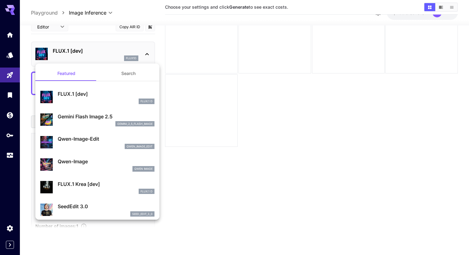
click at [147, 52] on div at bounding box center [234, 127] width 469 height 255
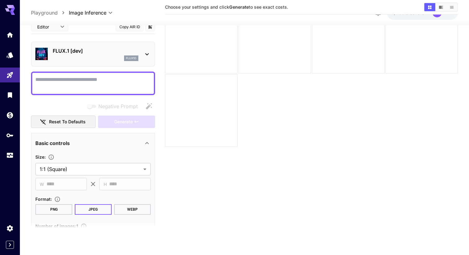
click at [147, 52] on icon at bounding box center [146, 54] width 7 height 7
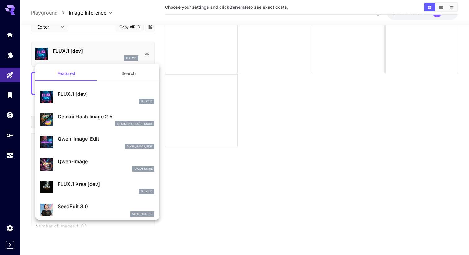
click at [147, 52] on div at bounding box center [234, 127] width 469 height 255
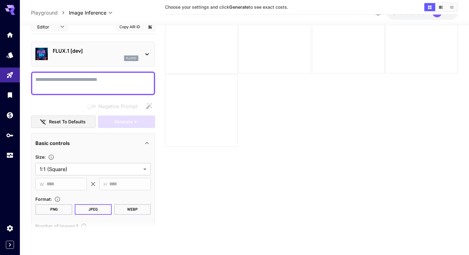
click at [146, 145] on icon at bounding box center [146, 143] width 7 height 7
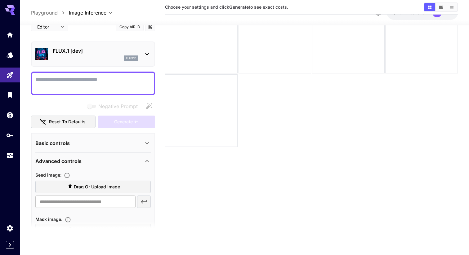
click at [151, 51] on div "FLUX.1 [dev] flux1d" at bounding box center [93, 54] width 124 height 25
click at [149, 52] on icon at bounding box center [146, 54] width 7 height 7
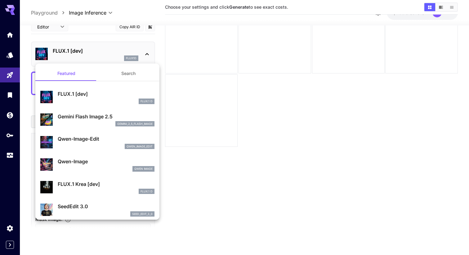
click at [149, 52] on div at bounding box center [234, 127] width 469 height 255
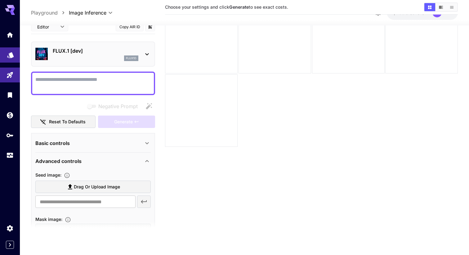
click at [11, 54] on icon "Models" at bounding box center [10, 53] width 7 height 6
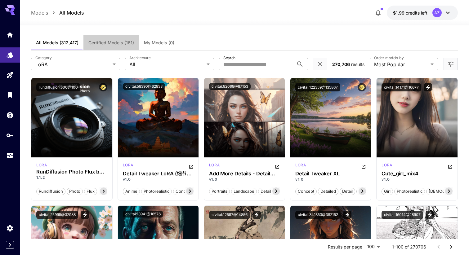
click at [116, 46] on button "Certified Models (161)" at bounding box center [110, 42] width 55 height 15
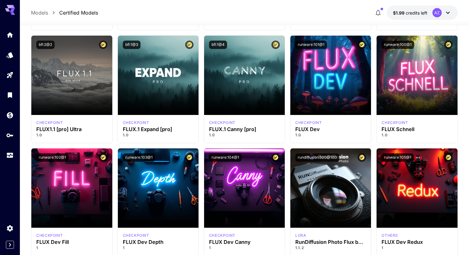
scroll to position [286, 0]
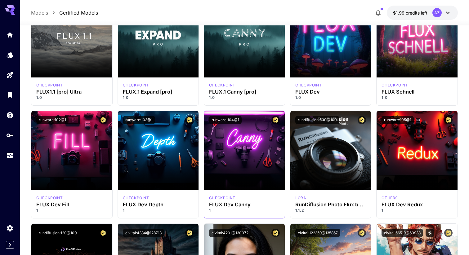
click at [249, 127] on div "runware:104@1" at bounding box center [244, 120] width 81 height 18
click at [221, 120] on button "runware:104@1" at bounding box center [225, 120] width 33 height 8
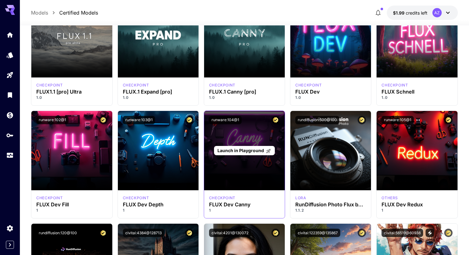
click at [230, 138] on div "Launch in Playground" at bounding box center [244, 150] width 81 height 79
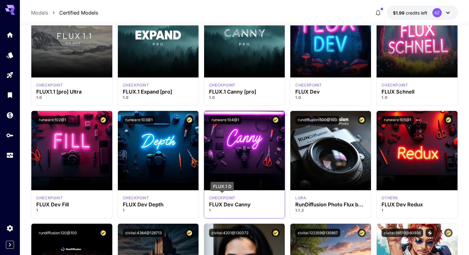
click at [228, 199] on p "checkpoint" at bounding box center [222, 198] width 26 height 6
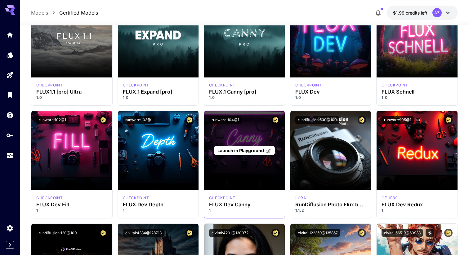
click at [271, 176] on div "Launch in Playground" at bounding box center [244, 150] width 81 height 79
click at [264, 152] on span "Launch in Playground" at bounding box center [244, 150] width 54 height 5
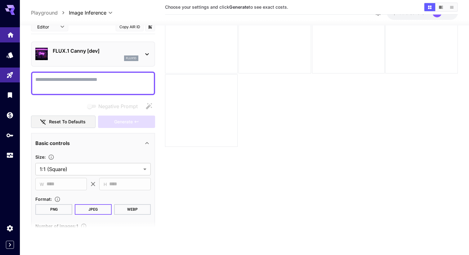
click at [14, 36] on link at bounding box center [10, 34] width 20 height 15
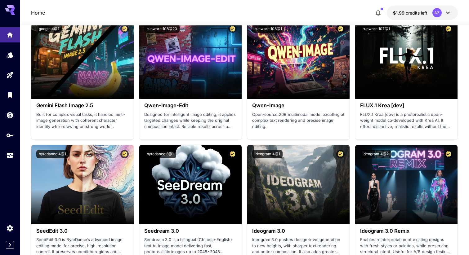
scroll to position [823, 0]
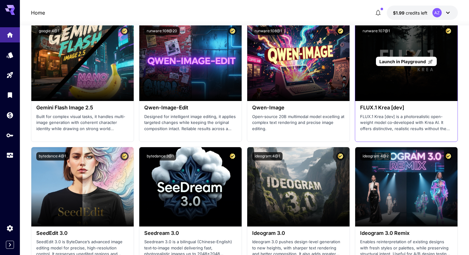
click at [393, 62] on span "Launch in Playground" at bounding box center [402, 61] width 47 height 5
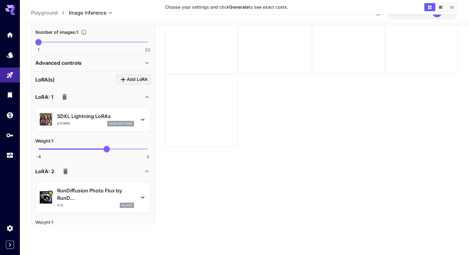
scroll to position [317, 0]
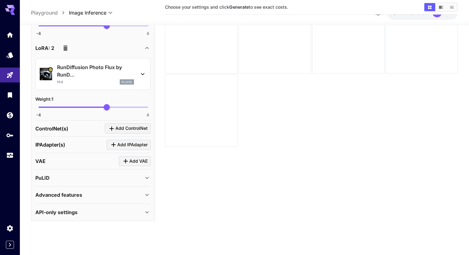
click at [149, 215] on icon at bounding box center [146, 212] width 7 height 7
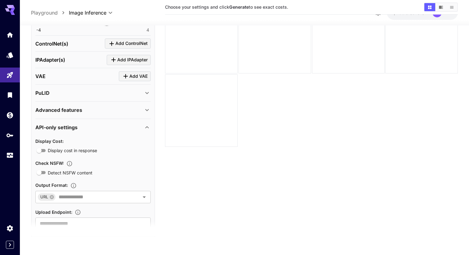
scroll to position [423, 0]
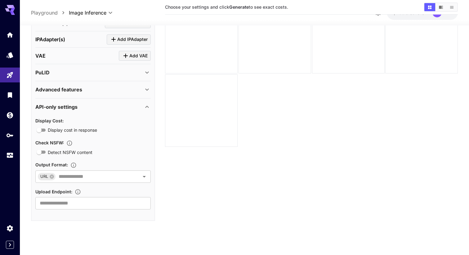
click at [144, 109] on icon at bounding box center [146, 106] width 7 height 7
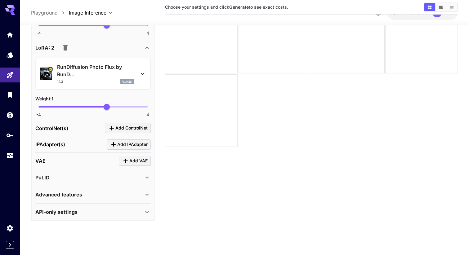
scroll to position [317, 0]
click at [147, 195] on icon at bounding box center [146, 195] width 3 height 2
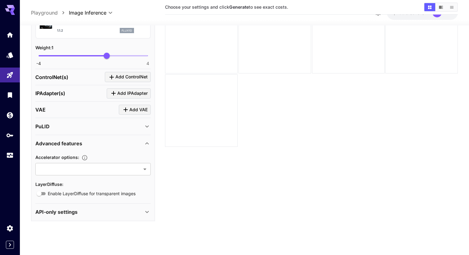
click at [146, 142] on icon at bounding box center [146, 143] width 7 height 7
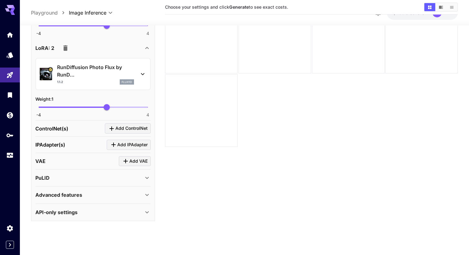
click at [147, 182] on div "PuLID" at bounding box center [92, 178] width 115 height 15
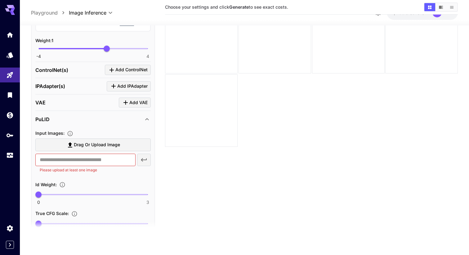
scroll to position [376, 0]
click at [146, 126] on div "PuLID" at bounding box center [92, 120] width 115 height 15
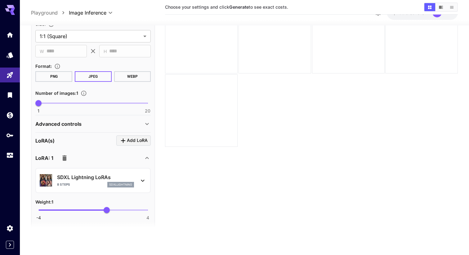
scroll to position [121, 0]
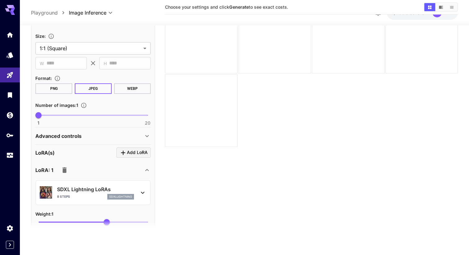
click at [148, 131] on div "Advanced controls" at bounding box center [92, 136] width 115 height 15
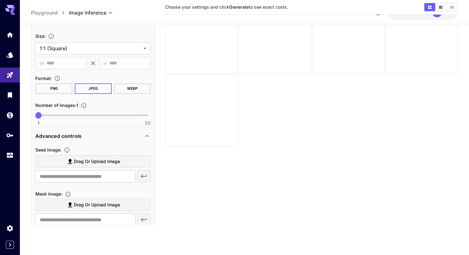
click at [148, 131] on div "Advanced controls" at bounding box center [92, 136] width 115 height 15
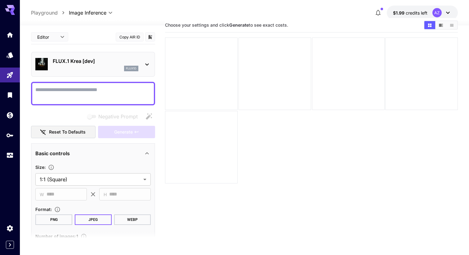
scroll to position [0, 0]
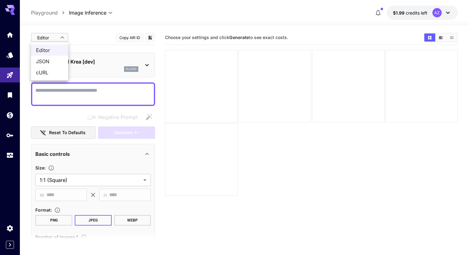
click at [64, 37] on body "**********" at bounding box center [234, 152] width 469 height 304
click at [77, 38] on div at bounding box center [234, 127] width 469 height 255
click at [145, 61] on div at bounding box center [146, 65] width 7 height 8
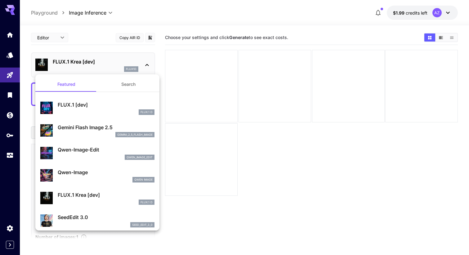
click at [141, 60] on div at bounding box center [234, 127] width 469 height 255
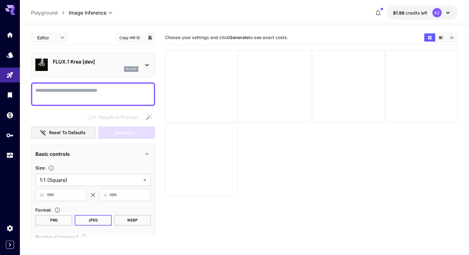
scroll to position [49, 0]
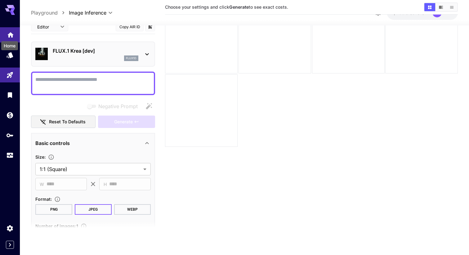
click at [12, 33] on icon "Home" at bounding box center [10, 32] width 6 height 5
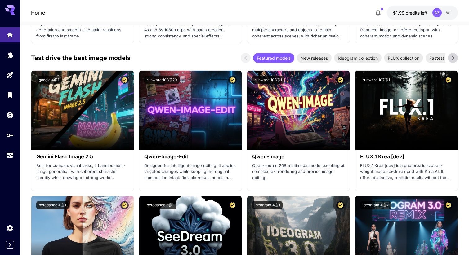
scroll to position [776, 0]
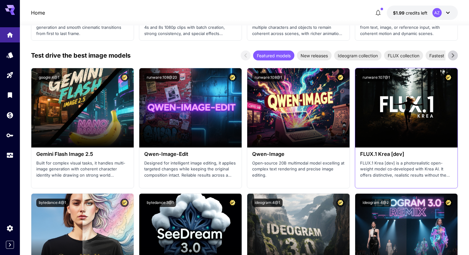
click at [437, 171] on p "FLUX.1 Krea [dev] is a photorealistic open-weight model co‑developed with Krea …" at bounding box center [406, 169] width 92 height 18
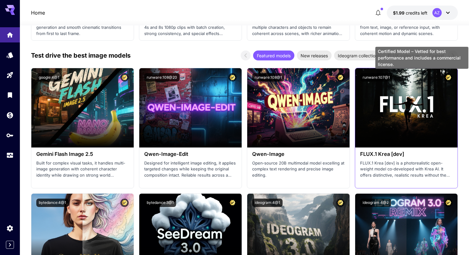
click at [450, 77] on icon "Certified Model – Vetted for best performance and includes a commercial license." at bounding box center [448, 78] width 6 height 6
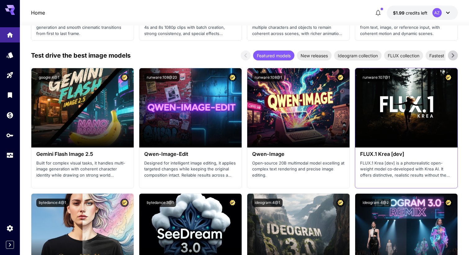
click at [429, 82] on div "runware:107@1" at bounding box center [406, 77] width 102 height 18
click at [398, 82] on div "runware:107@1" at bounding box center [406, 77] width 102 height 18
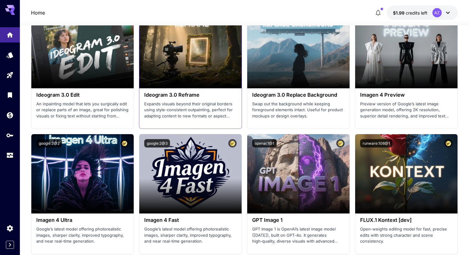
scroll to position [1074, 0]
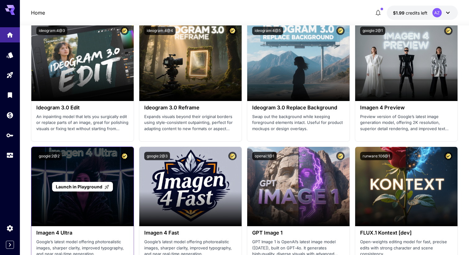
click at [86, 186] on span "Launch in Playground" at bounding box center [79, 186] width 47 height 5
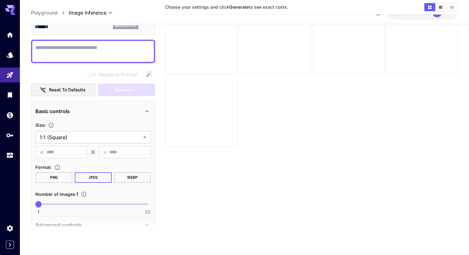
scroll to position [62, 0]
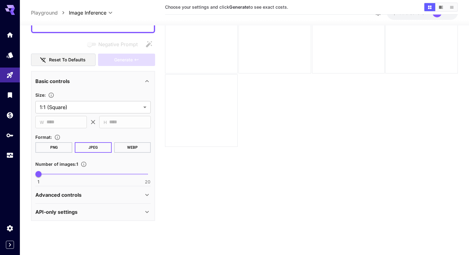
click at [147, 191] on icon at bounding box center [146, 194] width 7 height 7
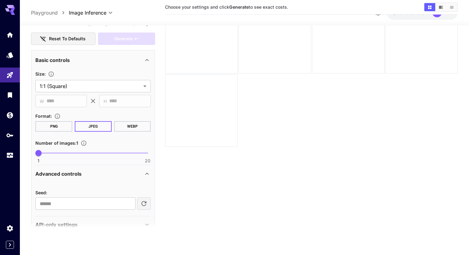
scroll to position [96, 0]
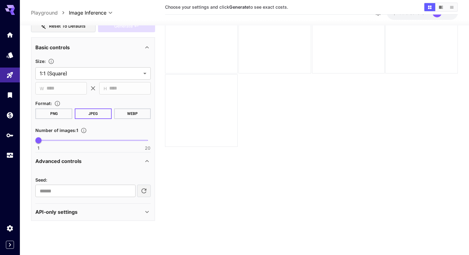
click at [148, 205] on div "API-only settings" at bounding box center [92, 212] width 115 height 15
click at [148, 211] on icon at bounding box center [146, 211] width 7 height 7
click at [147, 166] on div "Advanced controls" at bounding box center [92, 161] width 115 height 15
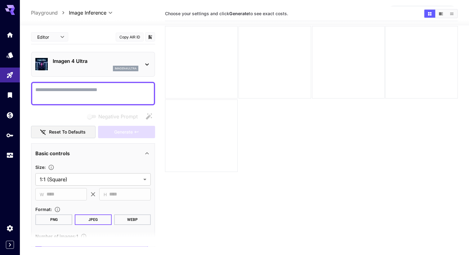
scroll to position [0, 0]
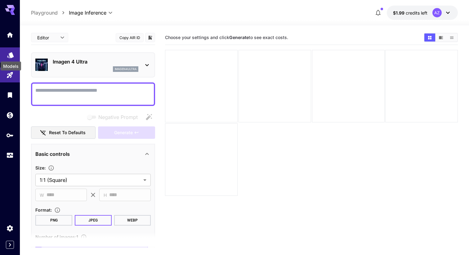
click at [11, 51] on icon "Models" at bounding box center [10, 53] width 7 height 6
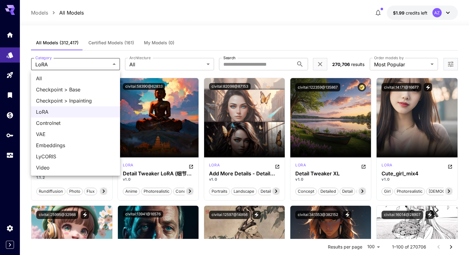
click at [91, 79] on span "All" at bounding box center [75, 78] width 79 height 7
type input "***"
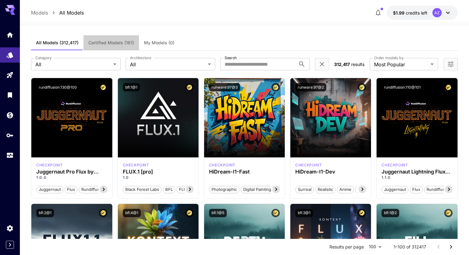
click at [116, 47] on button "Certified Models (161)" at bounding box center [110, 42] width 55 height 15
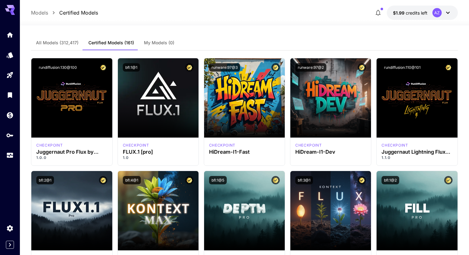
click at [74, 43] on span "All Models (312,417)" at bounding box center [57, 43] width 42 height 6
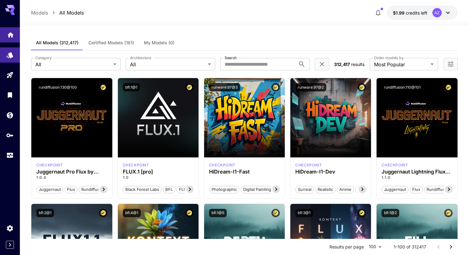
click at [18, 35] on link at bounding box center [10, 34] width 20 height 15
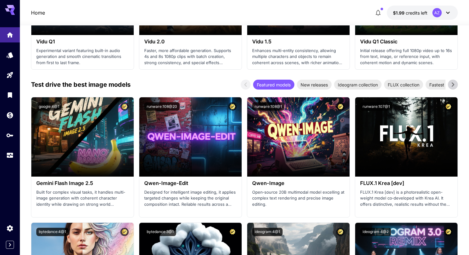
scroll to position [785, 0]
